Goal: Information Seeking & Learning: Find specific fact

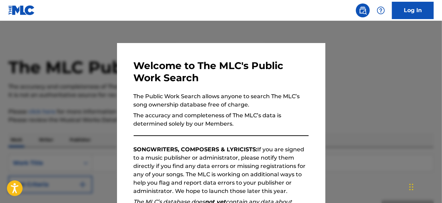
scroll to position [104, 0]
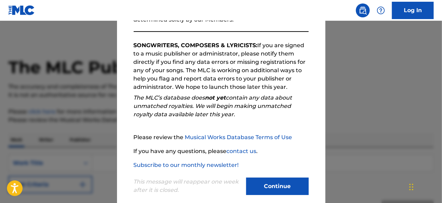
click at [348, 117] on div at bounding box center [221, 122] width 442 height 203
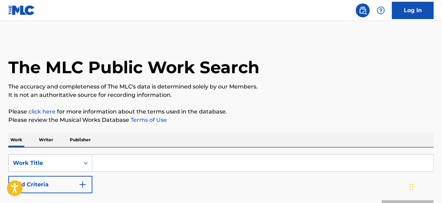
click at [108, 167] on input "Search Form" at bounding box center [262, 163] width 341 height 17
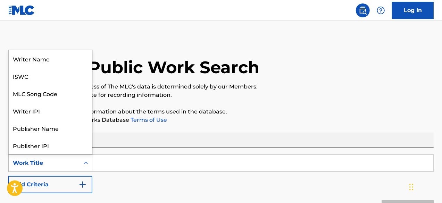
click at [74, 163] on div "Work Title" at bounding box center [44, 163] width 62 height 8
click at [66, 63] on div "Writer Name" at bounding box center [50, 58] width 83 height 17
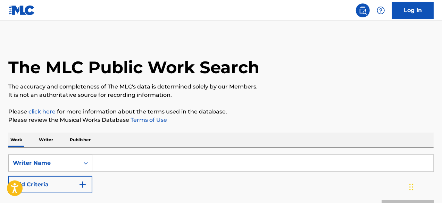
click at [125, 155] on input "Search Form" at bounding box center [262, 163] width 341 height 17
paste input "[PERSON_NAME]"
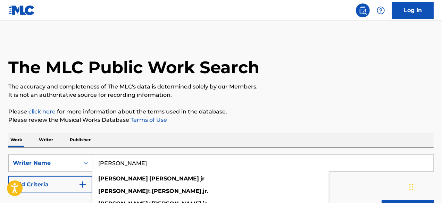
type input "[PERSON_NAME]"
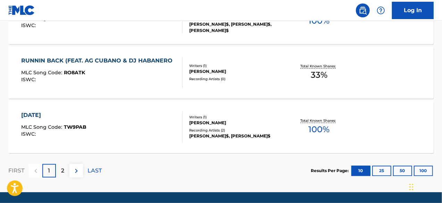
scroll to position [625, 0]
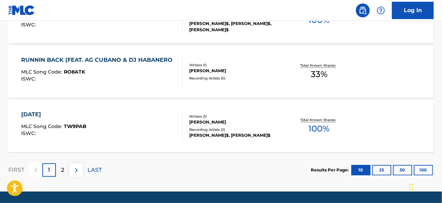
drag, startPoint x: 414, startPoint y: 178, endPoint x: 421, endPoint y: 170, distance: 10.6
click at [421, 170] on iframe "Chat Widget" at bounding box center [424, 186] width 35 height 33
click at [419, 168] on button "100" at bounding box center [423, 170] width 19 height 10
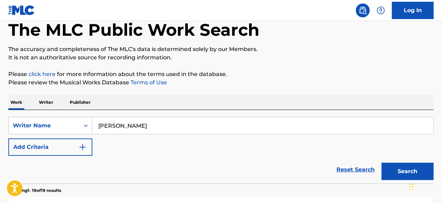
scroll to position [0, 0]
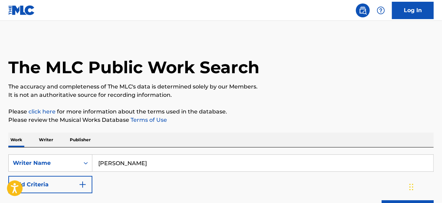
click at [143, 164] on input "[PERSON_NAME]" at bounding box center [262, 163] width 341 height 17
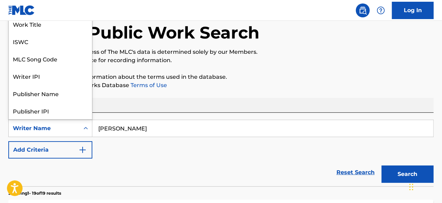
click at [70, 131] on div "Writer Name" at bounding box center [44, 128] width 62 height 8
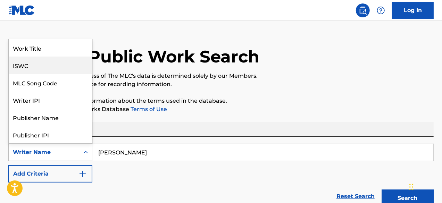
scroll to position [0, 0]
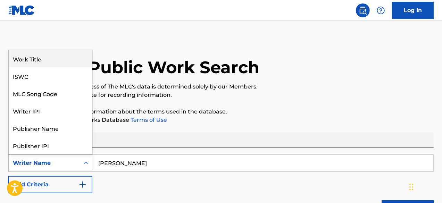
click at [63, 54] on div "Work Title" at bounding box center [50, 58] width 83 height 17
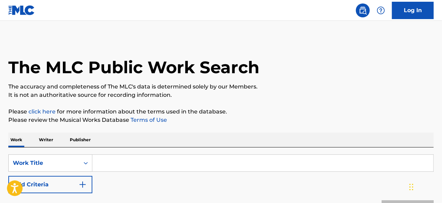
scroll to position [35, 0]
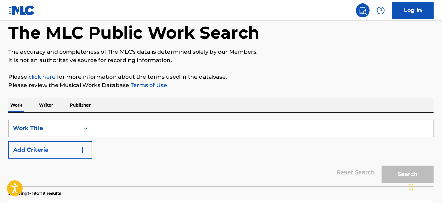
click at [70, 146] on button "Add Criteria" at bounding box center [50, 149] width 84 height 17
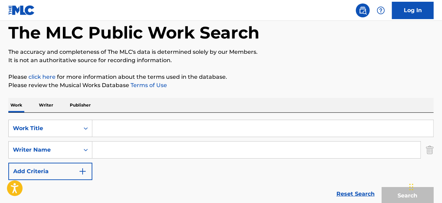
click at [118, 147] on input "Search Form" at bounding box center [256, 150] width 328 height 17
paste input "[PERSON_NAME]"
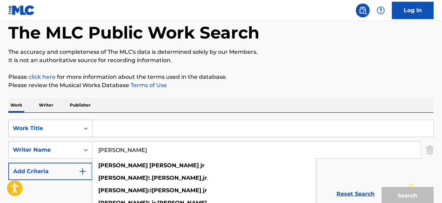
type input "[PERSON_NAME]"
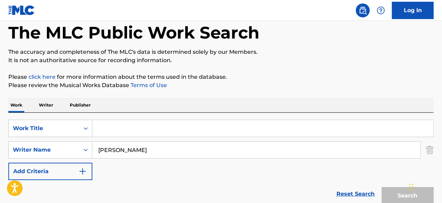
click at [167, 133] on input "Search Form" at bounding box center [262, 128] width 341 height 17
paste input "By Any Means"
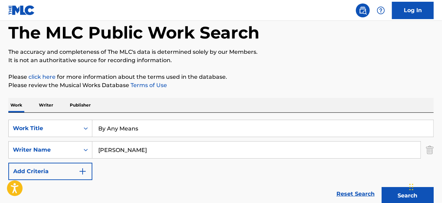
click at [381, 187] on button "Search" at bounding box center [407, 195] width 52 height 17
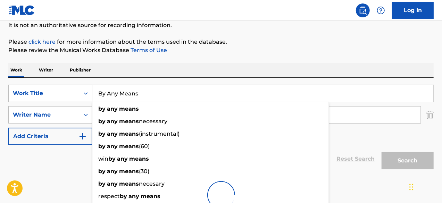
scroll to position [98, 0]
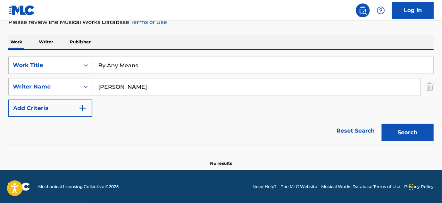
click at [355, 111] on div "SearchWithCriteriaf80b6717-d353-4d2a-b9e1-797cbb3fe2c3 Work Title By Any Means …" at bounding box center [220, 87] width 425 height 60
click at [151, 61] on input "By Any Means" at bounding box center [262, 65] width 341 height 17
paste input "Wipe Ya Tear"
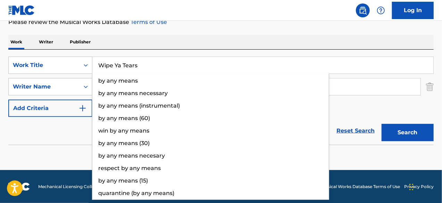
click at [381, 124] on button "Search" at bounding box center [407, 132] width 52 height 17
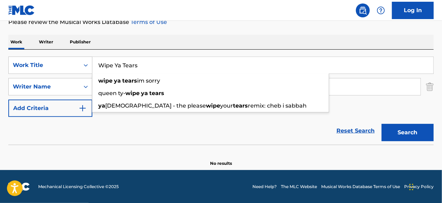
click at [139, 67] on input "Wipe Ya Tears" at bounding box center [262, 65] width 341 height 17
paste input "Can’t Lie"
click at [381, 124] on button "Search" at bounding box center [407, 132] width 52 height 17
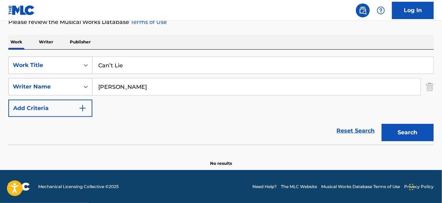
click at [155, 71] on input "Can’t Lie" at bounding box center [262, 65] width 341 height 17
paste input "Fck Lov"
click at [381, 124] on button "Search" at bounding box center [407, 132] width 52 height 17
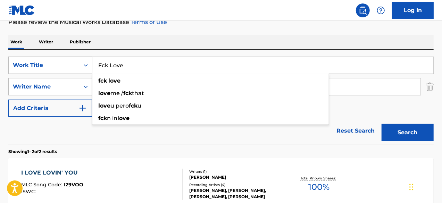
click at [140, 70] on input "Fck Love" at bounding box center [262, 65] width 341 height 17
paste input "TOOK THE STAND"
type input "TOOK THE STAND"
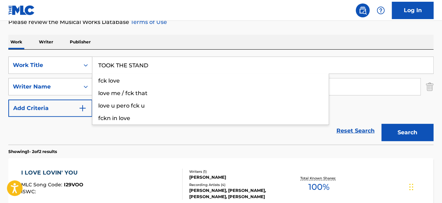
click at [381, 124] on button "Search" at bounding box center [407, 132] width 52 height 17
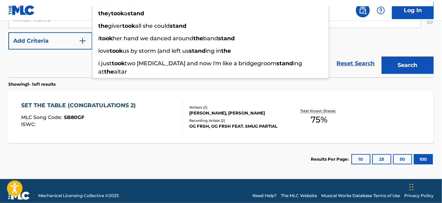
scroll to position [167, 0]
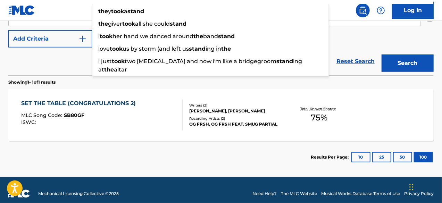
click at [183, 153] on section "Results Per Page: 10 25 50 100" at bounding box center [220, 157] width 425 height 33
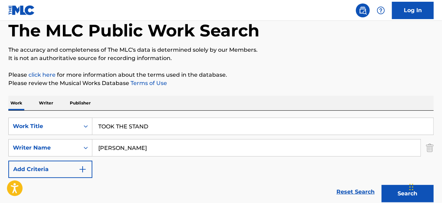
scroll to position [28, 0]
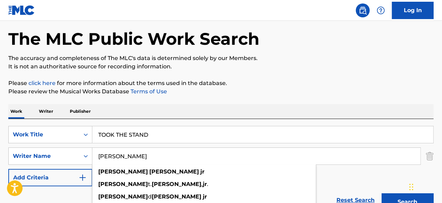
drag, startPoint x: 96, startPoint y: 156, endPoint x: 157, endPoint y: 160, distance: 60.8
click at [157, 160] on input "[PERSON_NAME]" at bounding box center [256, 156] width 328 height 17
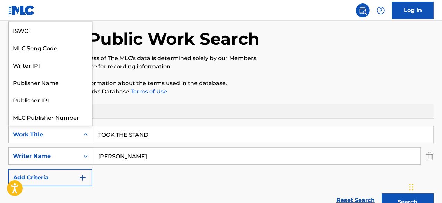
click at [32, 138] on div "Work Title" at bounding box center [44, 134] width 62 height 8
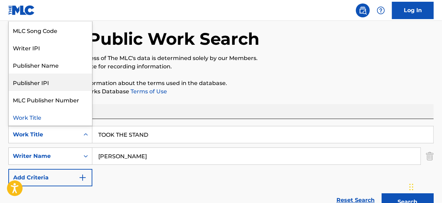
scroll to position [0, 0]
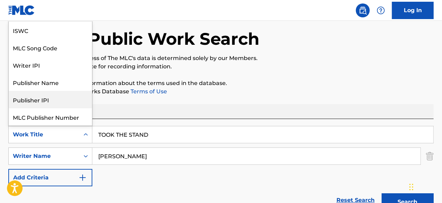
click at [246, 75] on div "The MLC Public Work Search The accuracy and completeness of The MLC's data is d…" at bounding box center [221, 161] width 442 height 303
click at [85, 135] on icon "Search Form" at bounding box center [86, 134] width 4 height 2
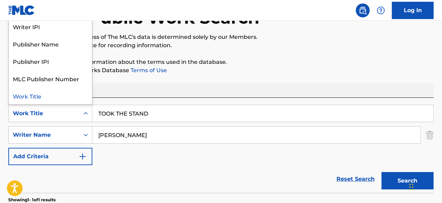
scroll to position [104, 0]
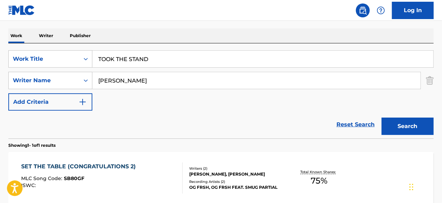
click at [425, 81] on div "SearchWithCriteriafedd3129-6b7a-46b9-ad8b-80925f4d53d5 Writer Name [PERSON_NAME]" at bounding box center [220, 80] width 425 height 17
click at [428, 81] on img "Search Form" at bounding box center [430, 80] width 8 height 17
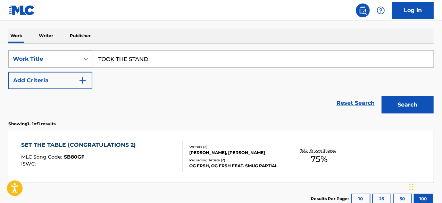
click at [85, 59] on icon "Search Form" at bounding box center [85, 59] width 7 height 7
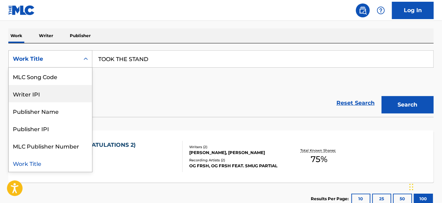
scroll to position [0, 0]
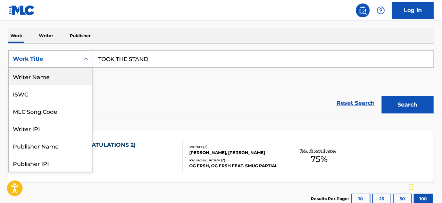
click at [66, 82] on div "Writer Name" at bounding box center [50, 76] width 83 height 17
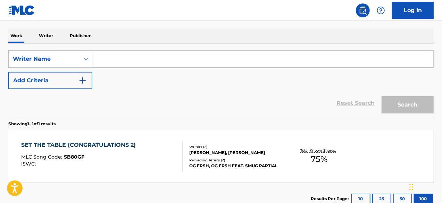
click at [146, 65] on input "Search Form" at bounding box center [262, 59] width 341 height 17
paste input "[PERSON_NAME]"
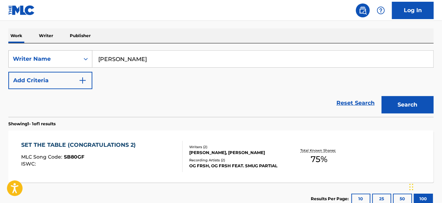
type input "[PERSON_NAME]"
click at [381, 96] on button "Search" at bounding box center [407, 104] width 52 height 17
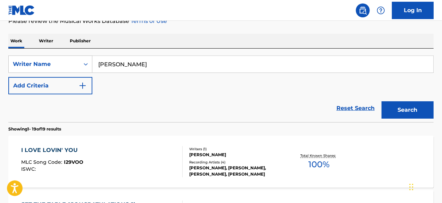
click at [53, 100] on div "Reset Search Search" at bounding box center [220, 108] width 425 height 28
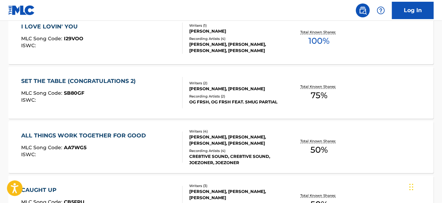
scroll to position [134, 0]
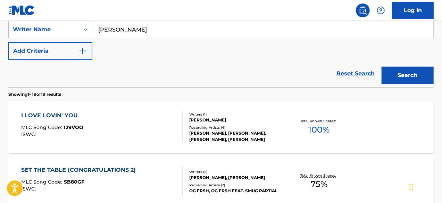
click at [67, 54] on button "Add Criteria" at bounding box center [50, 50] width 84 height 17
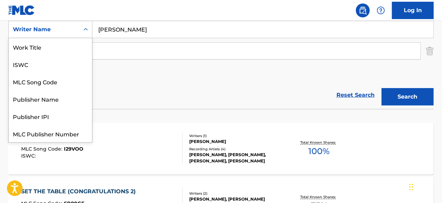
click at [73, 28] on div "Writer Name" at bounding box center [44, 29] width 62 height 8
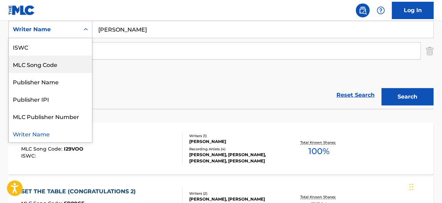
scroll to position [0, 0]
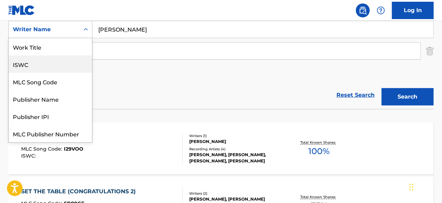
click at [68, 55] on div "Work Title" at bounding box center [50, 46] width 83 height 17
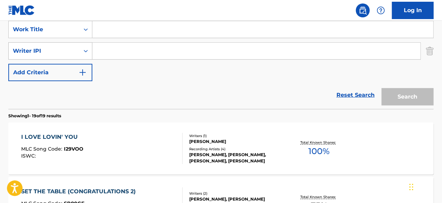
click at [69, 52] on div "Writer IPI" at bounding box center [44, 51] width 62 height 8
click at [132, 82] on div "Reset Search Search" at bounding box center [220, 95] width 425 height 28
click at [114, 49] on input "Search Form" at bounding box center [256, 51] width 328 height 17
paste input "[PERSON_NAME]"
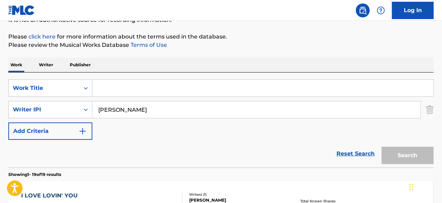
scroll to position [29, 0]
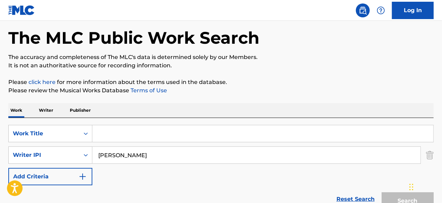
type input "[PERSON_NAME]"
click at [144, 138] on input "Search Form" at bounding box center [262, 133] width 341 height 17
paste input "Hurtfull"
type input "Hurtfull"
click at [381, 192] on button "Search" at bounding box center [407, 200] width 52 height 17
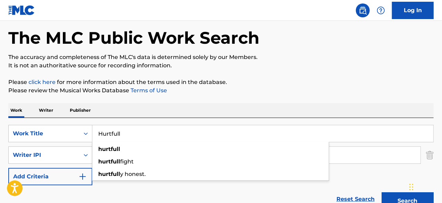
scroll to position [98, 0]
